Goal: Navigation & Orientation: Find specific page/section

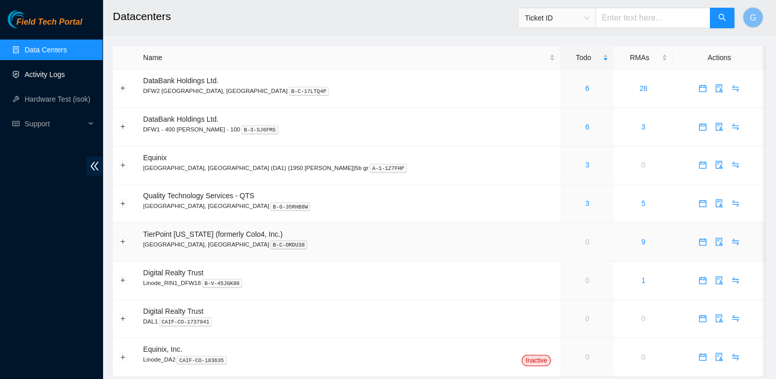
click at [614, 246] on td "9" at bounding box center [643, 242] width 59 height 38
click at [641, 242] on link "9" at bounding box center [643, 242] width 4 height 8
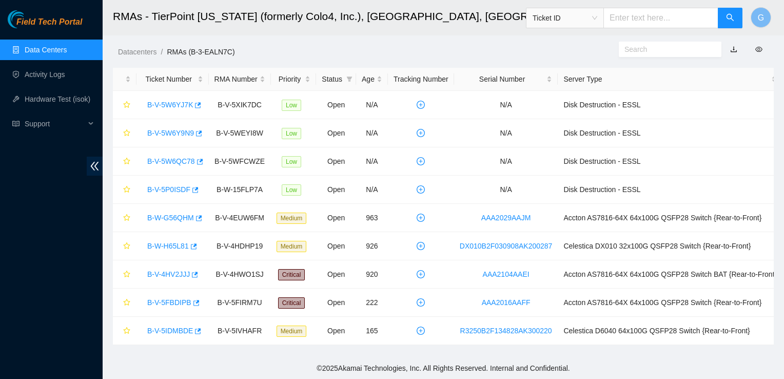
click at [66, 50] on link "Data Centers" at bounding box center [46, 50] width 42 height 8
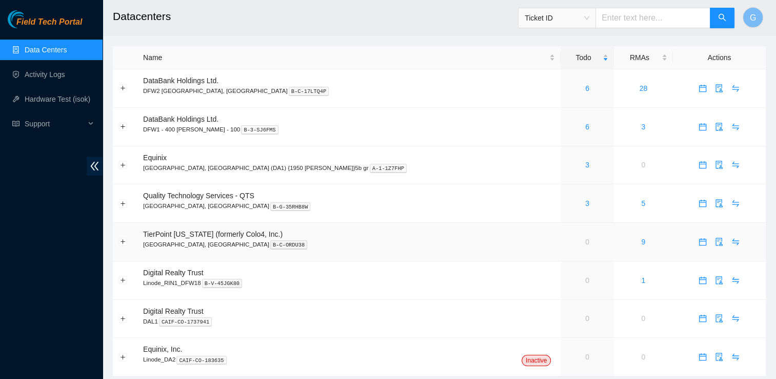
click at [190, 238] on span "TierPoint [US_STATE] (formerly Colo4, Inc.)" at bounding box center [213, 234] width 140 height 8
click at [65, 72] on link "Activity Logs" at bounding box center [45, 74] width 41 height 8
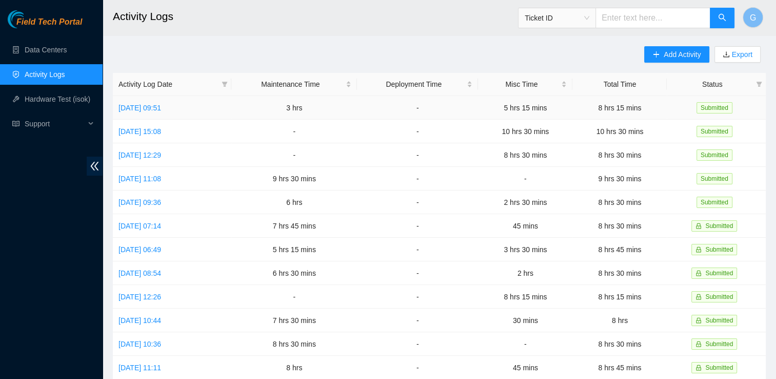
click at [402, 112] on td "-" at bounding box center [417, 108] width 121 height 24
